Goal: Book appointment/travel/reservation

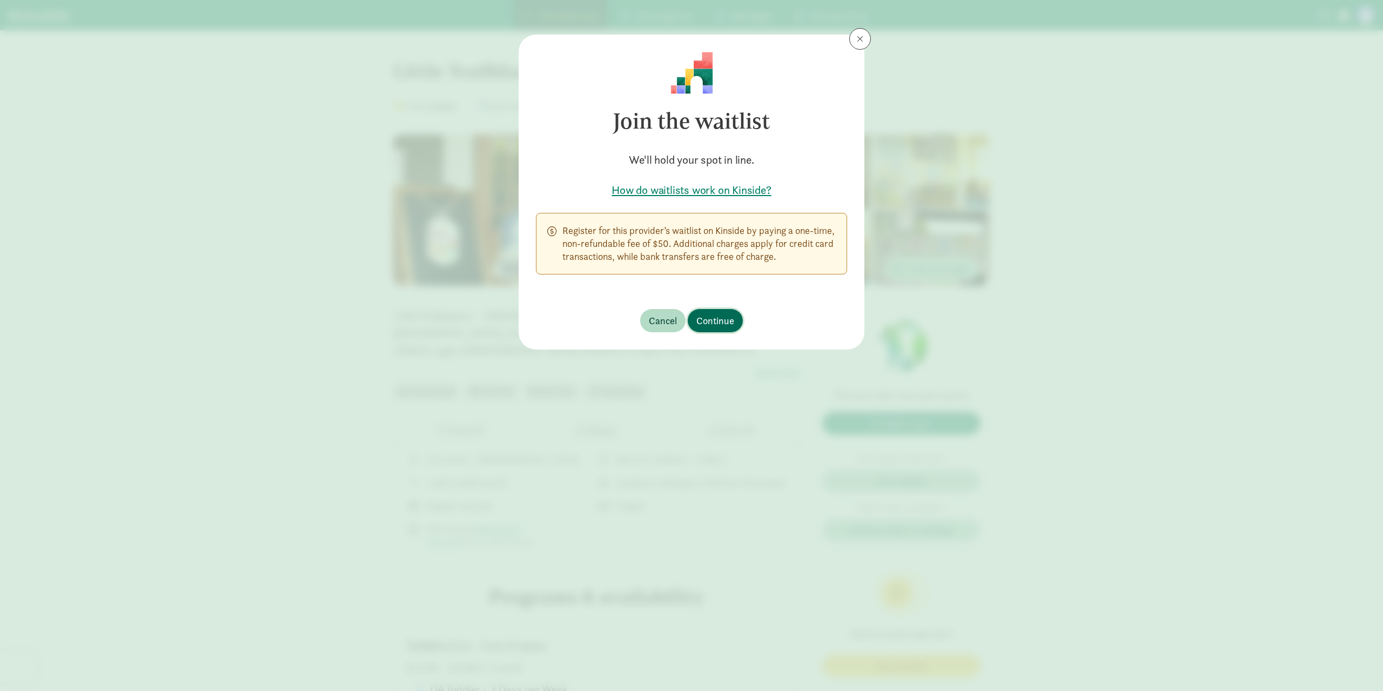
click at [718, 317] on span "Continue" at bounding box center [715, 320] width 38 height 15
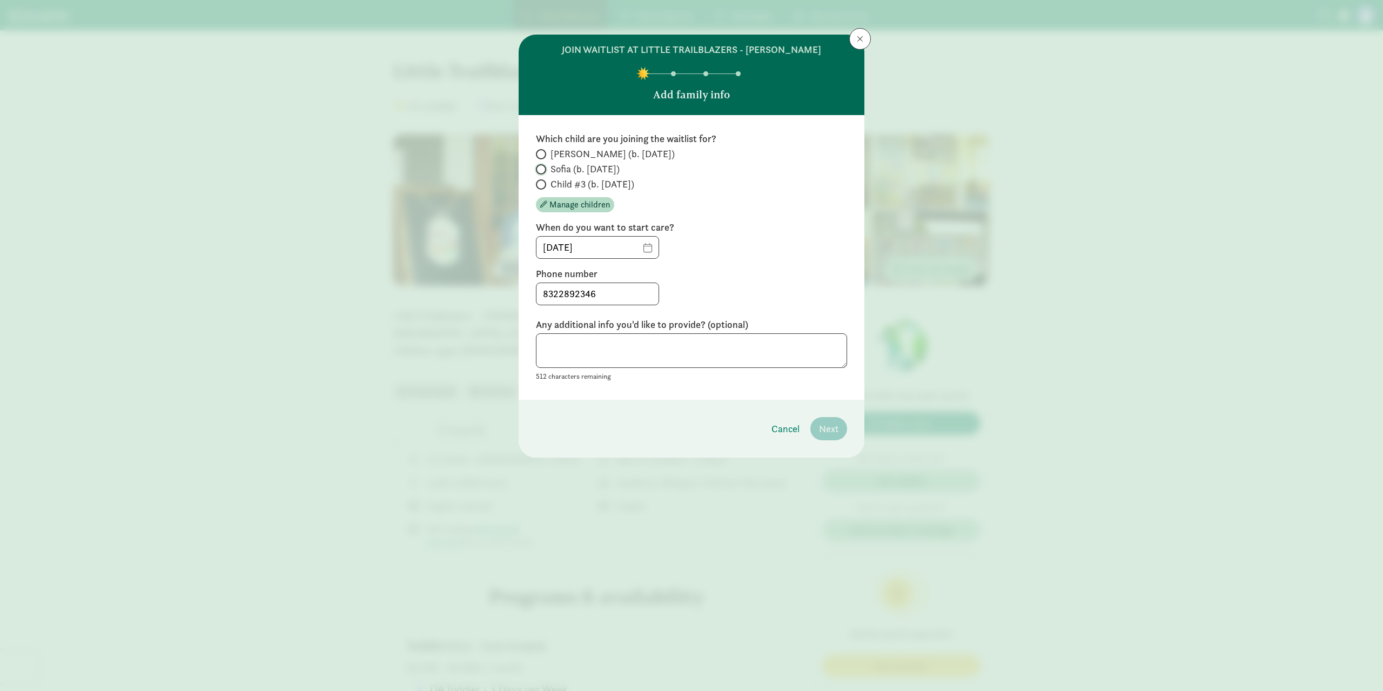
click at [541, 170] on input "Sofia (b. [DATE])" at bounding box center [539, 169] width 7 height 7
radio input "true"
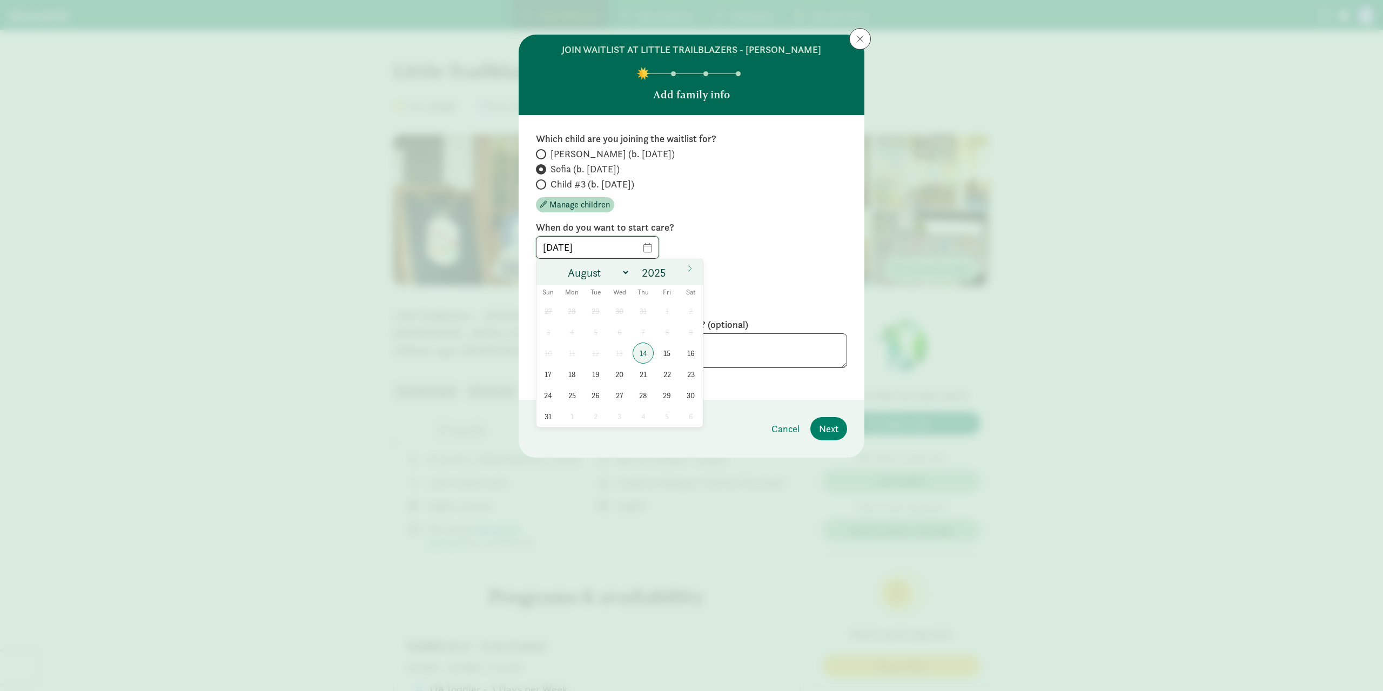
click at [656, 248] on input "[DATE]" at bounding box center [597, 248] width 122 height 22
click at [689, 270] on icon at bounding box center [690, 269] width 6 height 8
click at [689, 269] on icon at bounding box center [690, 269] width 6 height 8
select select "9"
click at [570, 307] on span "29" at bounding box center [571, 310] width 21 height 21
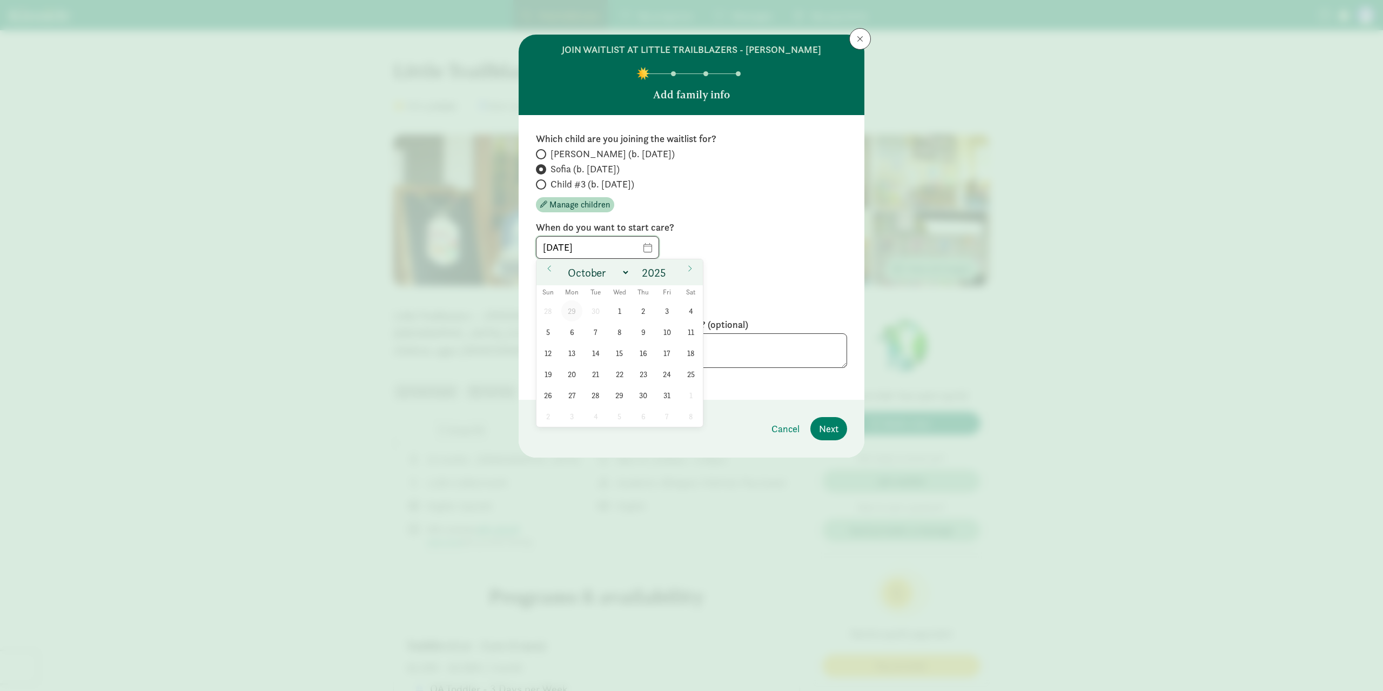
type input "[DATE]"
click at [836, 429] on span "Next" at bounding box center [828, 428] width 19 height 15
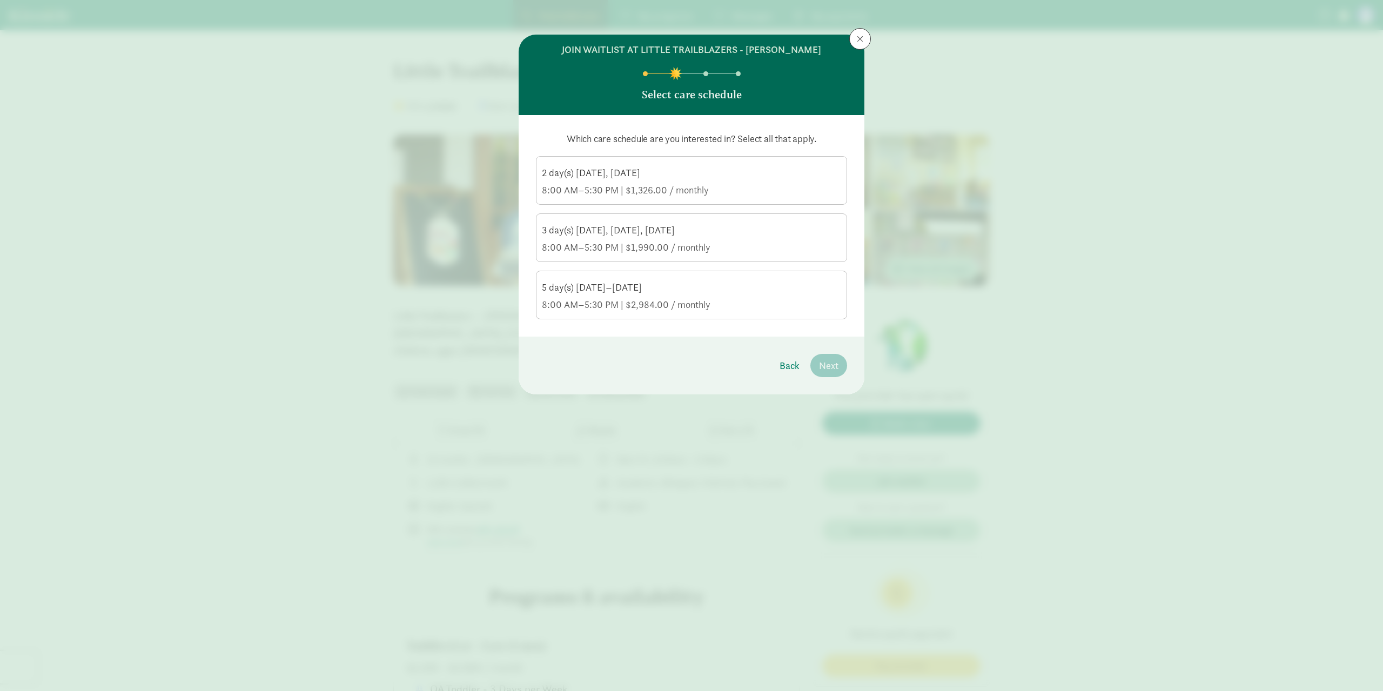
click at [674, 174] on div "2 day(s) [DATE], [DATE]" at bounding box center [691, 172] width 299 height 13
click at [0, 0] on input "2 day(s) [DATE], [DATE] 8:00 AM–5:30 PM | $1,326.00 / monthly" at bounding box center [0, 0] width 0 height 0
click at [746, 302] on div "8:00 AM–5:30 PM | $2,984.00 / monthly" at bounding box center [691, 304] width 299 height 13
click at [0, 0] on input "5 day(s) [DATE]–[DATE] 8:00 AM–5:30 PM | $2,984.00 / monthly" at bounding box center [0, 0] width 0 height 0
click at [741, 247] on div "8:00 AM–5:30 PM | $1,990.00 / monthly" at bounding box center [691, 247] width 299 height 13
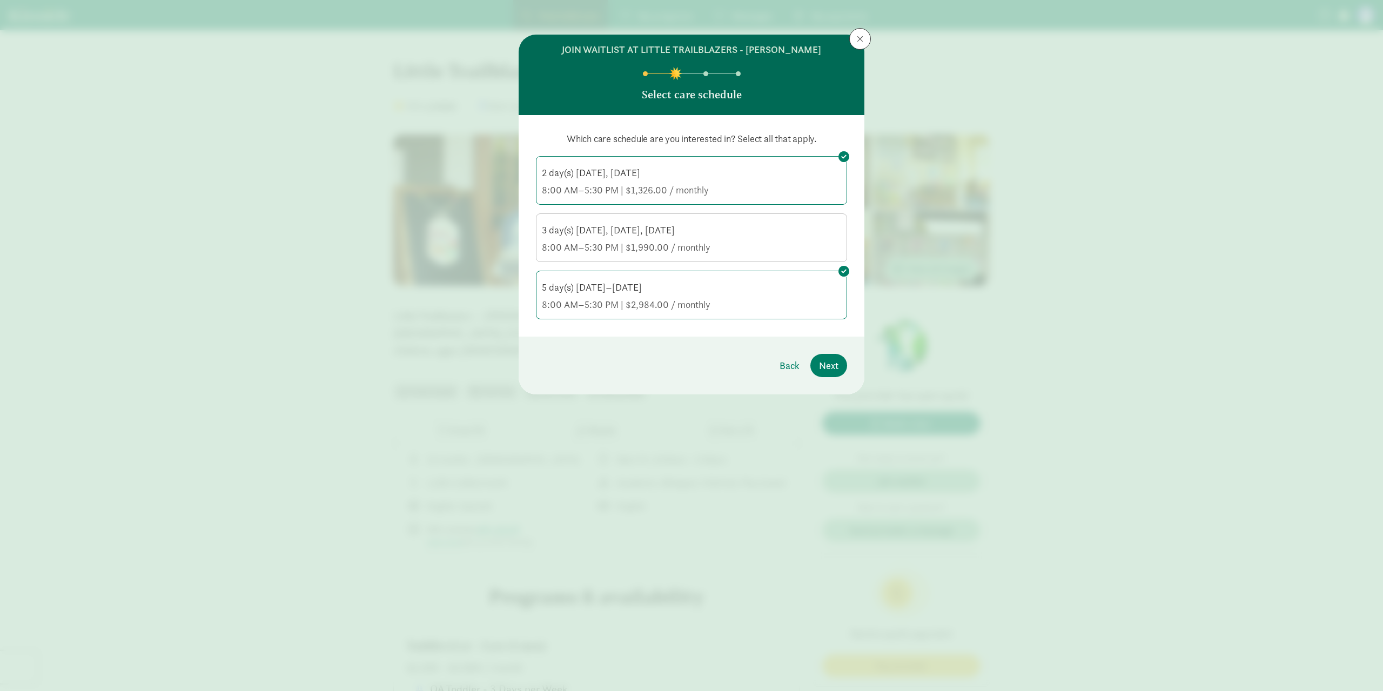
click at [0, 0] on input "3 day(s) [DATE], [DATE], [DATE] 8:00 AM–5:30 PM | $1,990.00 / monthly" at bounding box center [0, 0] width 0 height 0
click at [825, 369] on span "Next" at bounding box center [828, 365] width 19 height 15
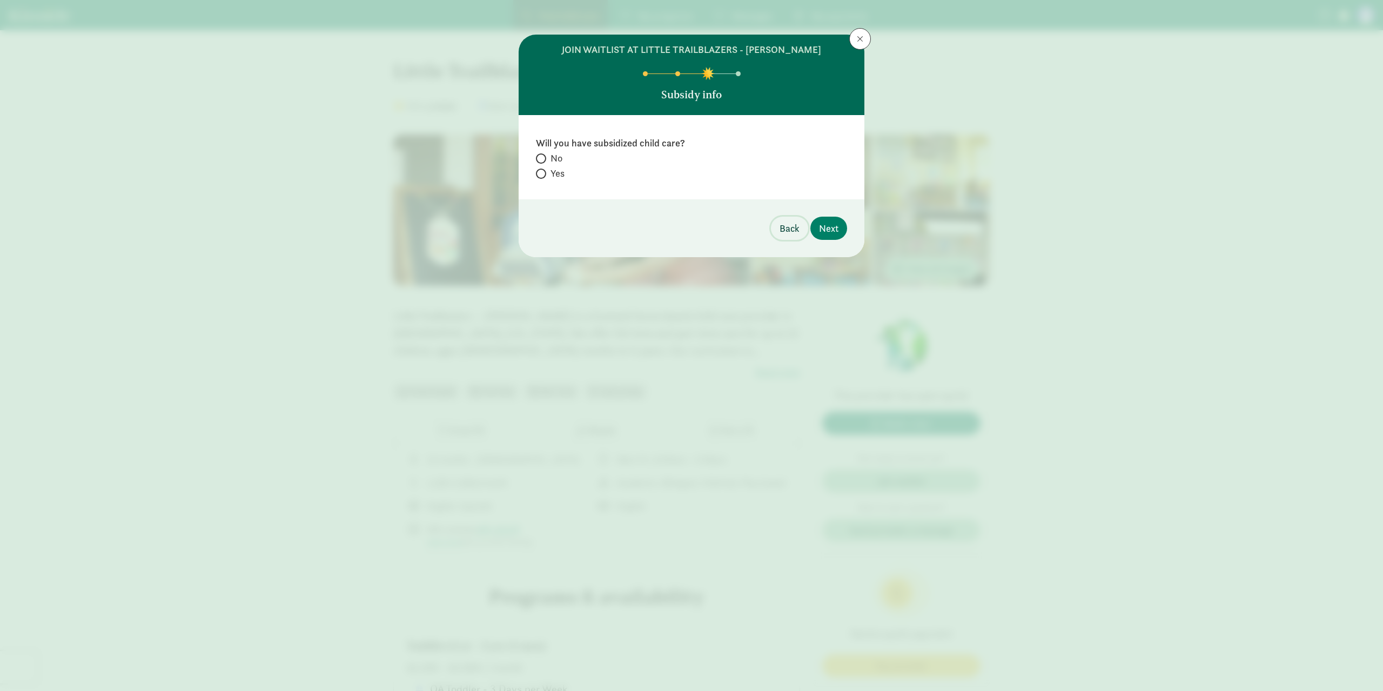
click at [798, 228] on span "Back" at bounding box center [789, 228] width 20 height 15
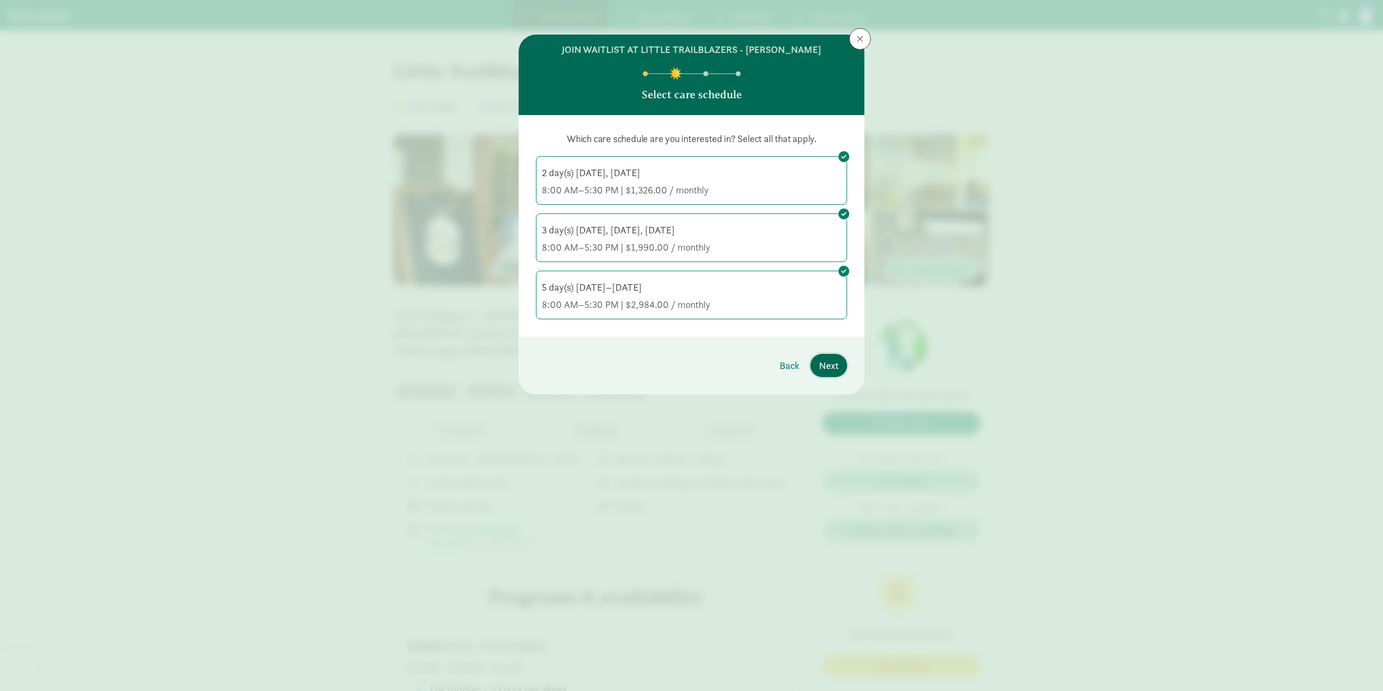
click at [828, 365] on span "Next" at bounding box center [828, 365] width 19 height 15
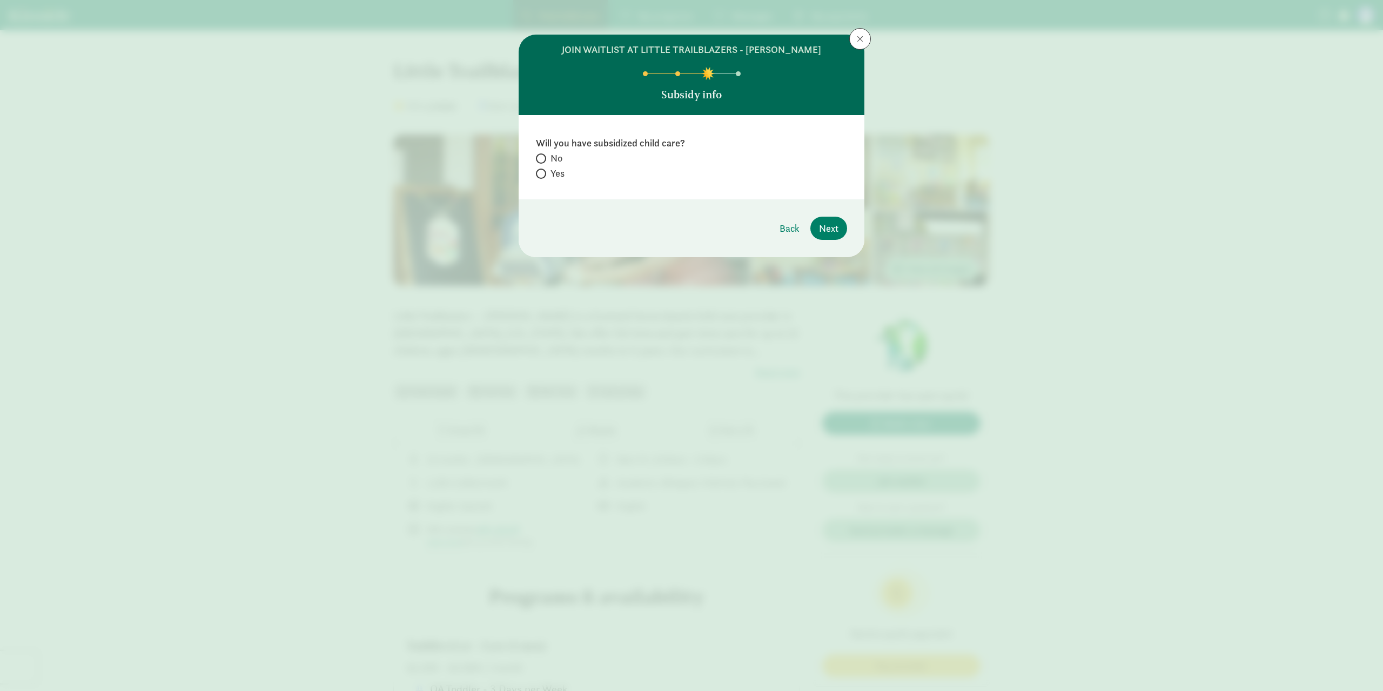
click at [543, 159] on span at bounding box center [541, 158] width 10 height 10
click at [543, 159] on input "No" at bounding box center [539, 158] width 7 height 7
radio input "true"
click at [838, 232] on button "Next" at bounding box center [828, 228] width 37 height 23
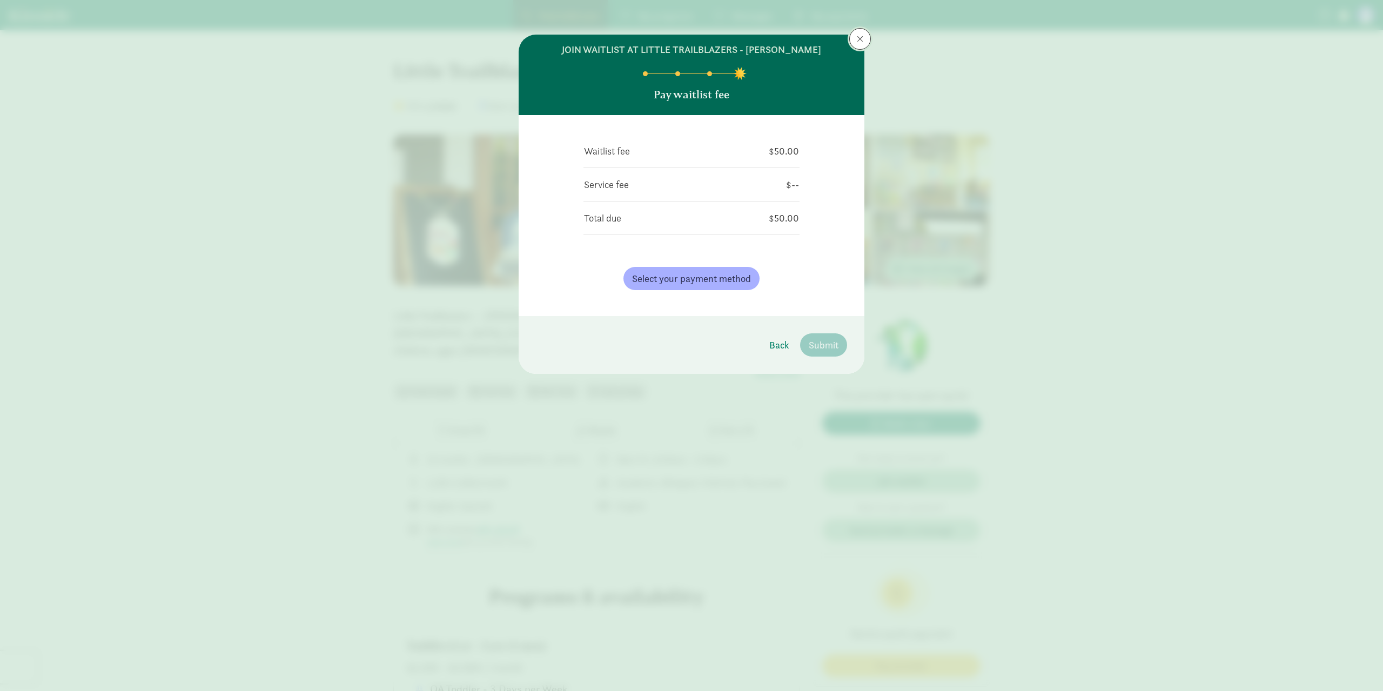
click at [855, 43] on button at bounding box center [860, 39] width 22 height 22
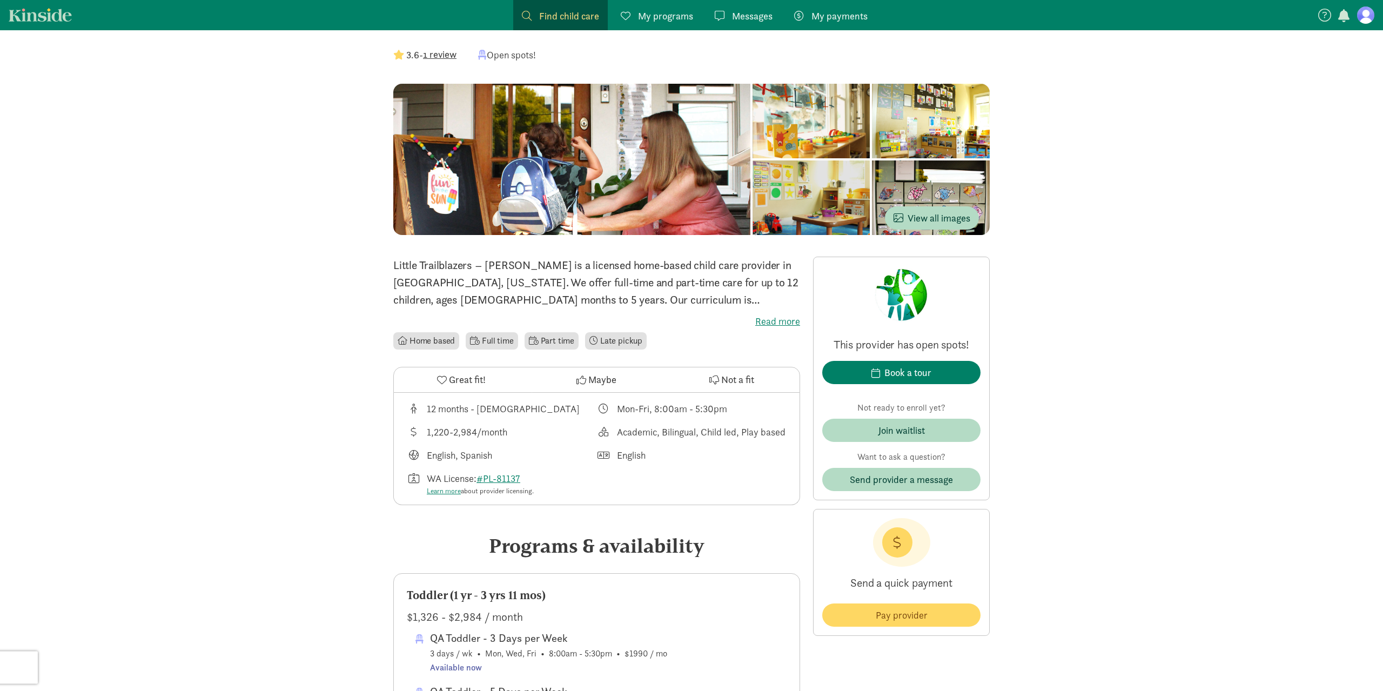
scroll to position [55, 0]
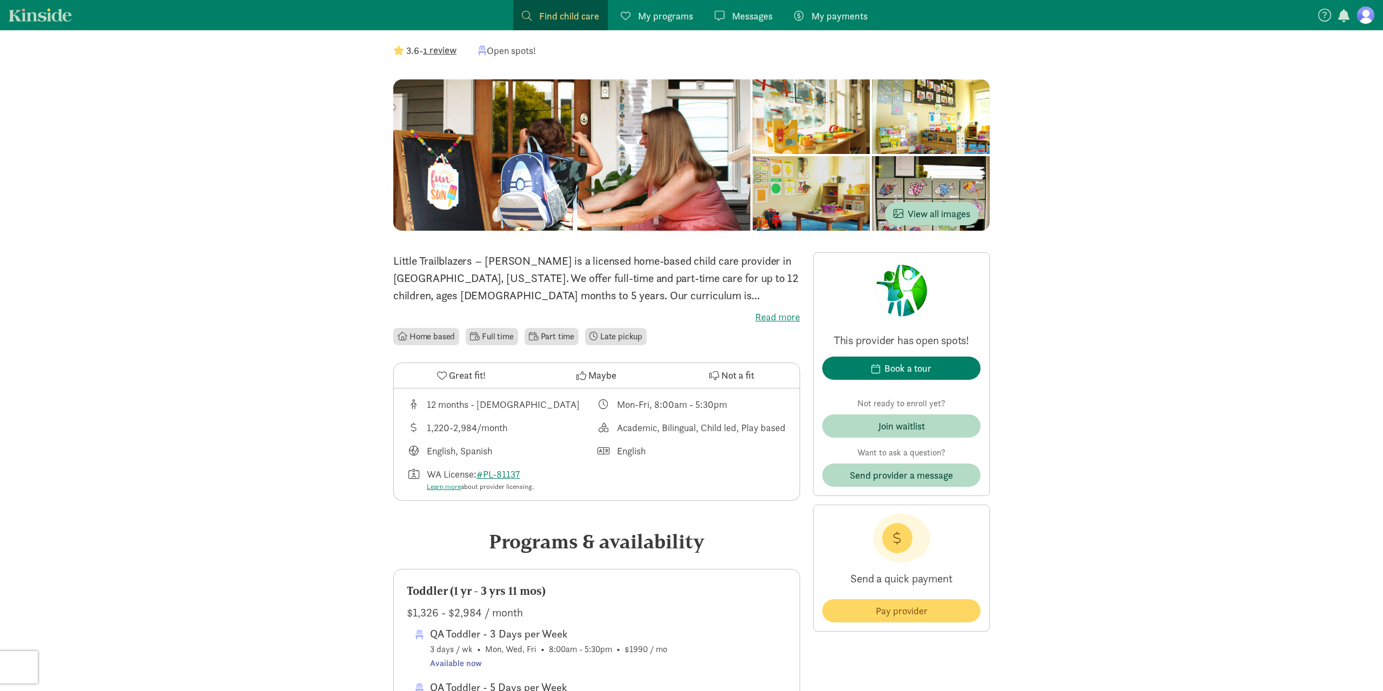
click at [761, 310] on div "Little Trailblazers – [PERSON_NAME] is a licensed home-based child care provide…" at bounding box center [596, 299] width 407 height 95
click at [765, 317] on label "Read more" at bounding box center [596, 317] width 407 height 13
click at [0, 0] on input "Read more" at bounding box center [0, 0] width 0 height 0
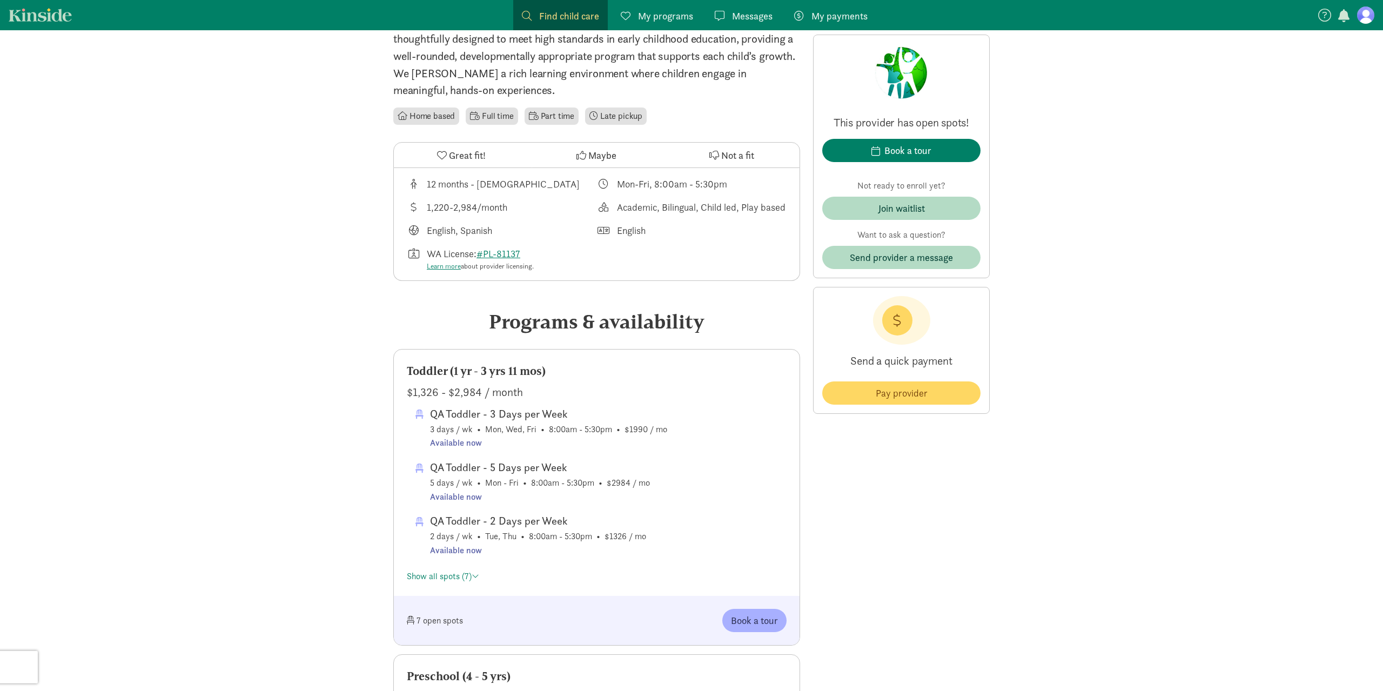
scroll to position [331, 0]
click at [459, 569] on link "Show all spots (7)" at bounding box center [443, 574] width 72 height 11
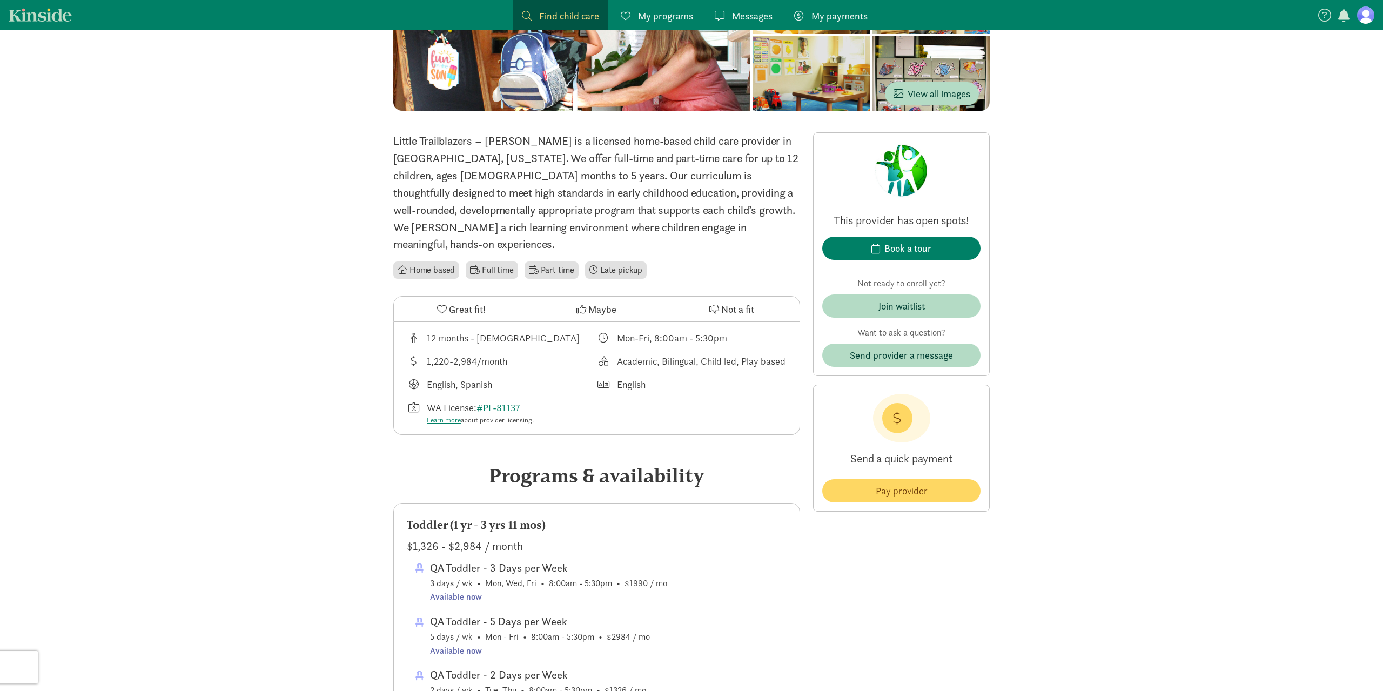
scroll to position [0, 0]
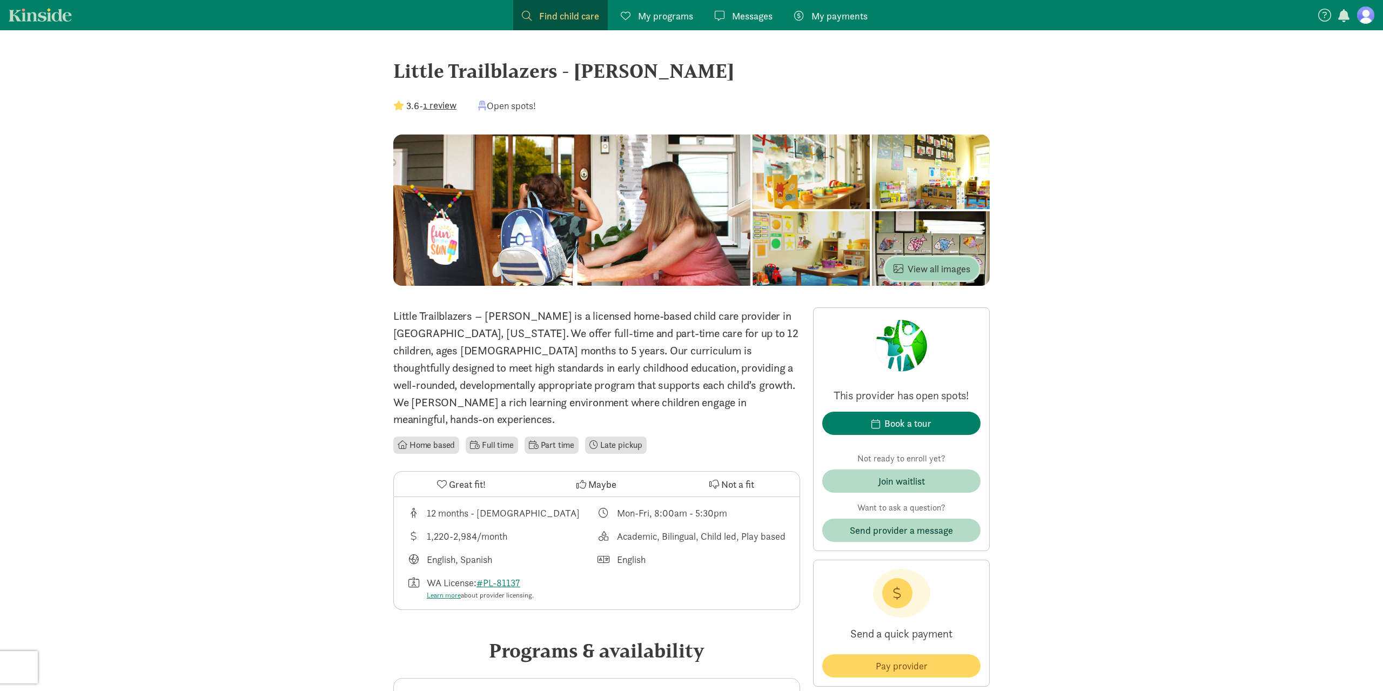
click at [941, 262] on span "View all images" at bounding box center [931, 268] width 77 height 15
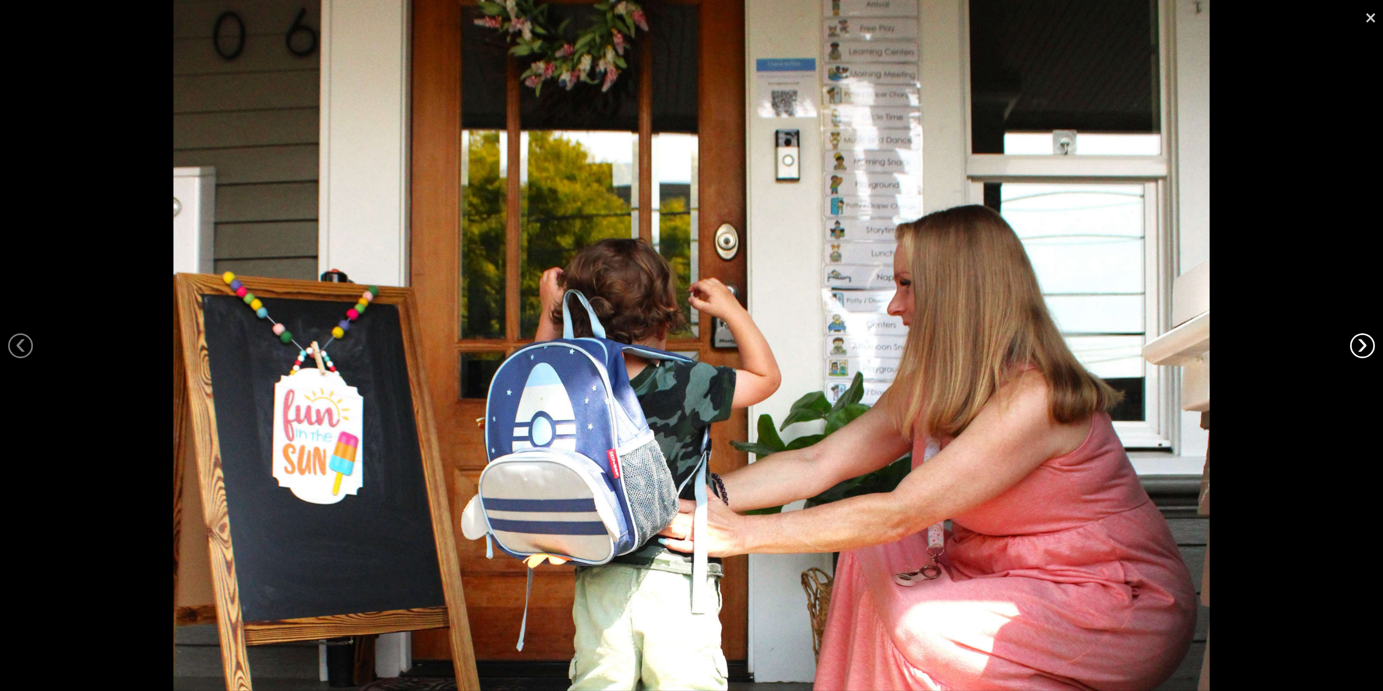
click at [1361, 345] on link "›" at bounding box center [1362, 345] width 25 height 25
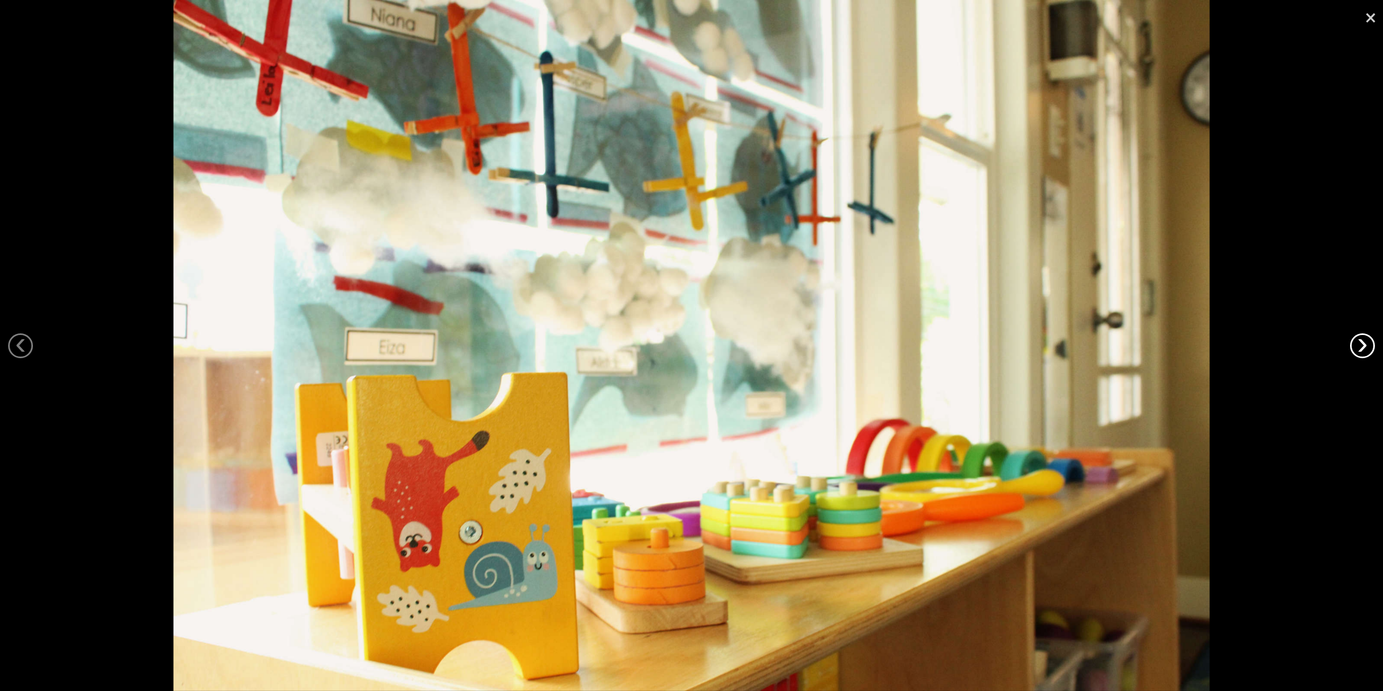
click at [1361, 345] on link "›" at bounding box center [1362, 345] width 25 height 25
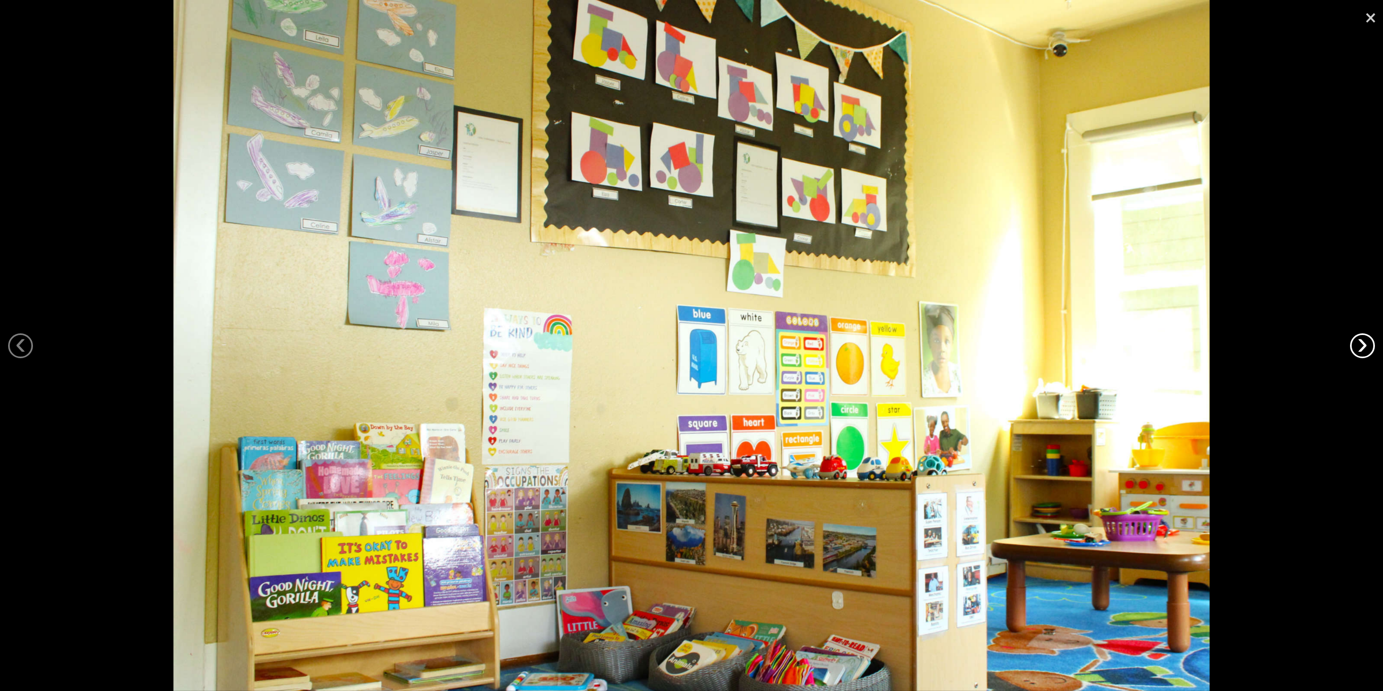
click at [1359, 344] on link "›" at bounding box center [1362, 345] width 25 height 25
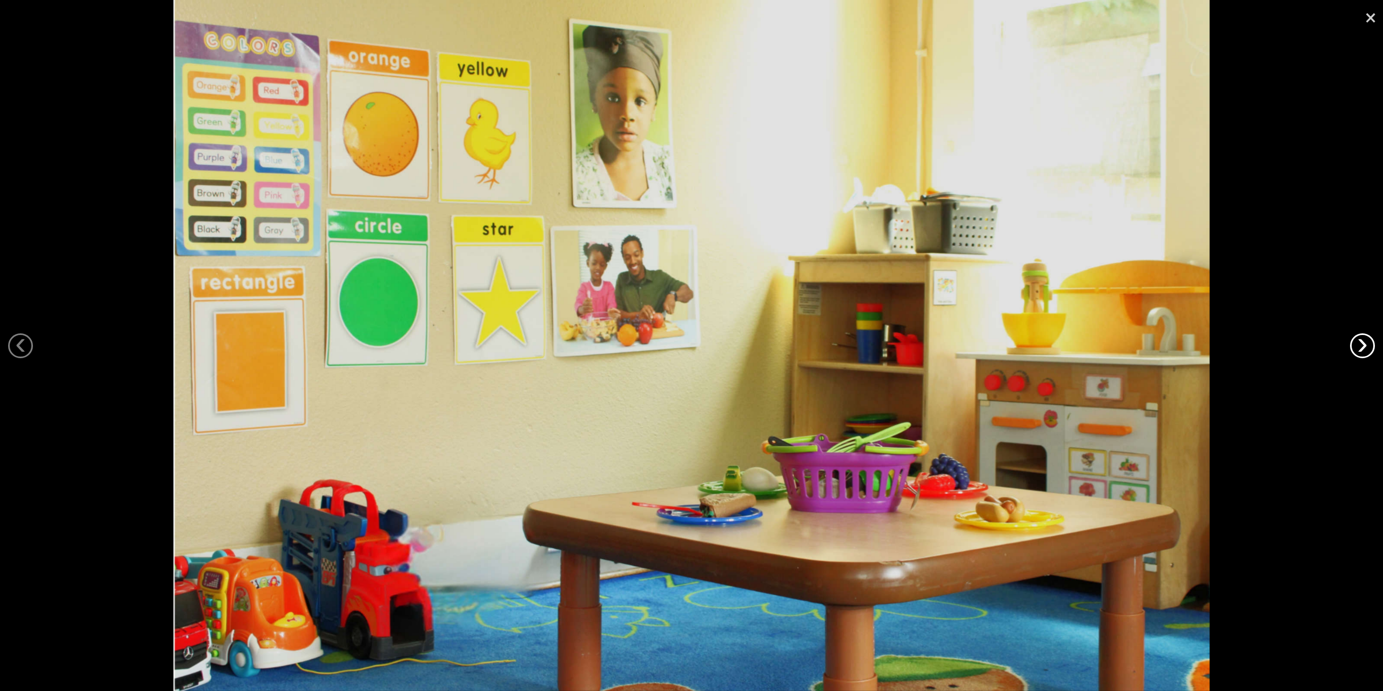
click at [1359, 344] on link "›" at bounding box center [1362, 345] width 25 height 25
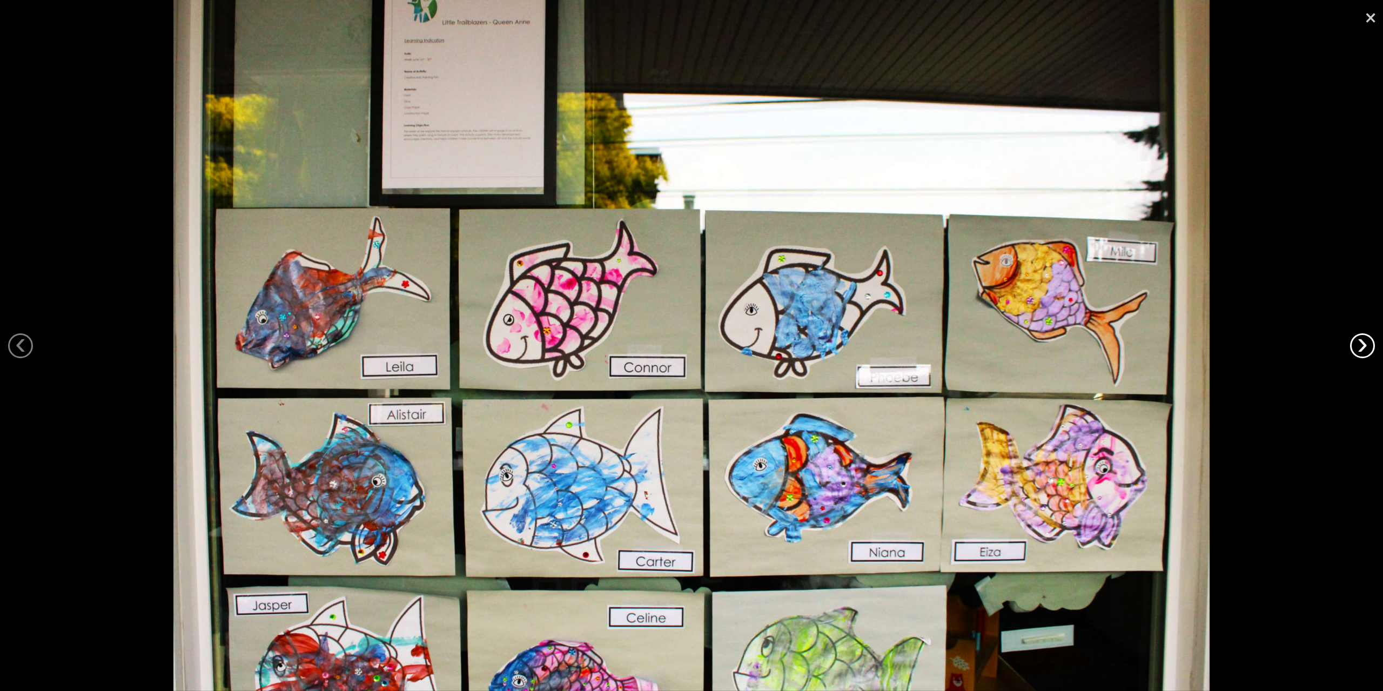
click at [1359, 344] on link "›" at bounding box center [1362, 345] width 25 height 25
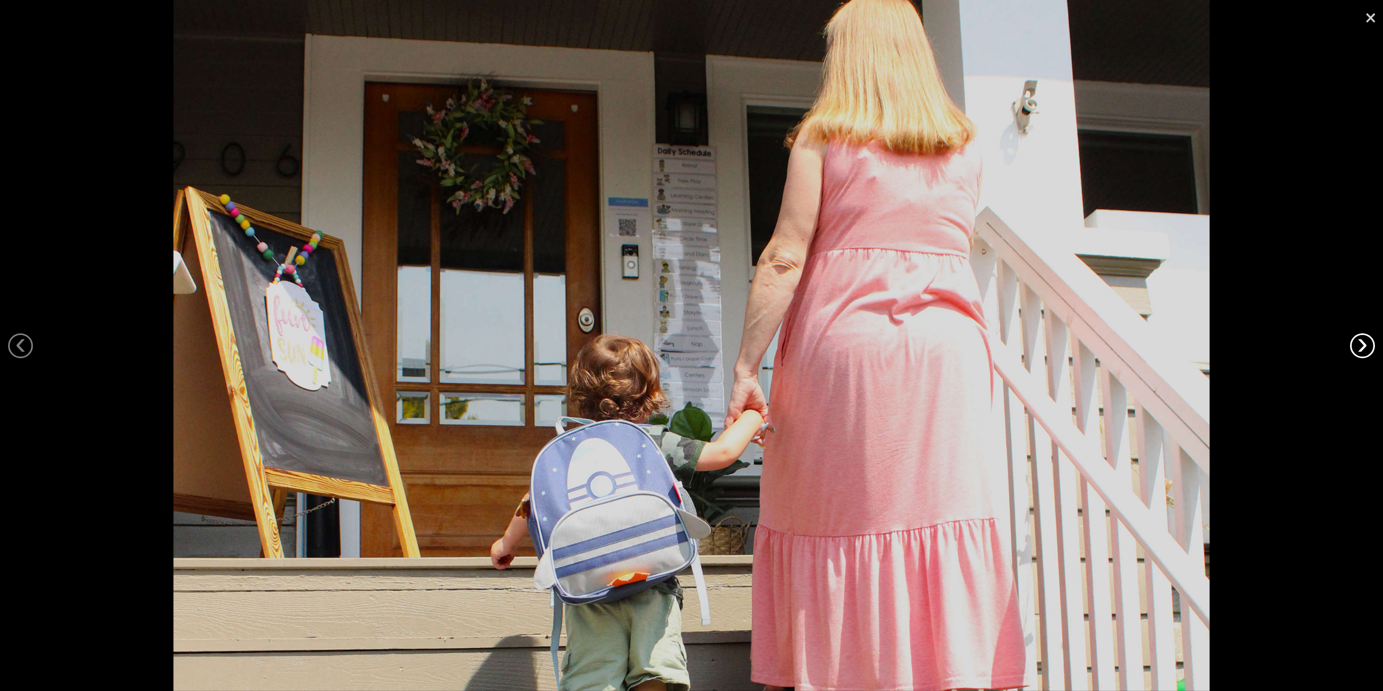
click at [1359, 344] on link "›" at bounding box center [1362, 345] width 25 height 25
